Goal: Transaction & Acquisition: Obtain resource

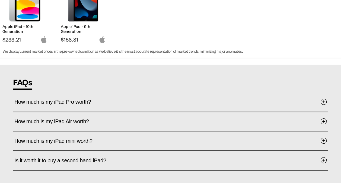
scroll to position [244, 0]
click at [324, 103] on span at bounding box center [324, 101] width 6 height 6
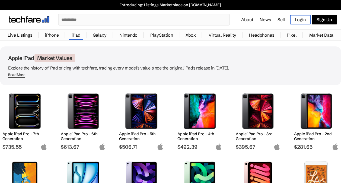
scroll to position [0, 0]
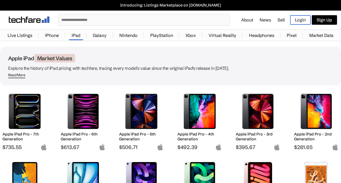
click at [282, 20] on link "Sell" at bounding box center [281, 19] width 7 height 5
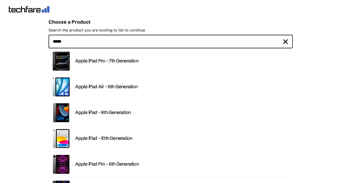
type input "****"
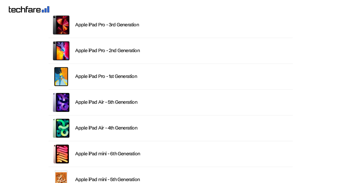
scroll to position [217, 0]
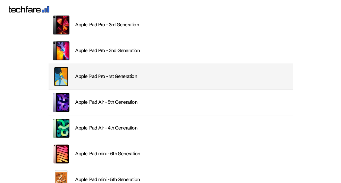
click at [123, 78] on div "Apple iPad Pro - 1st Generation" at bounding box center [182, 76] width 214 height 6
